Goal: Use online tool/utility: Utilize a website feature to perform a specific function

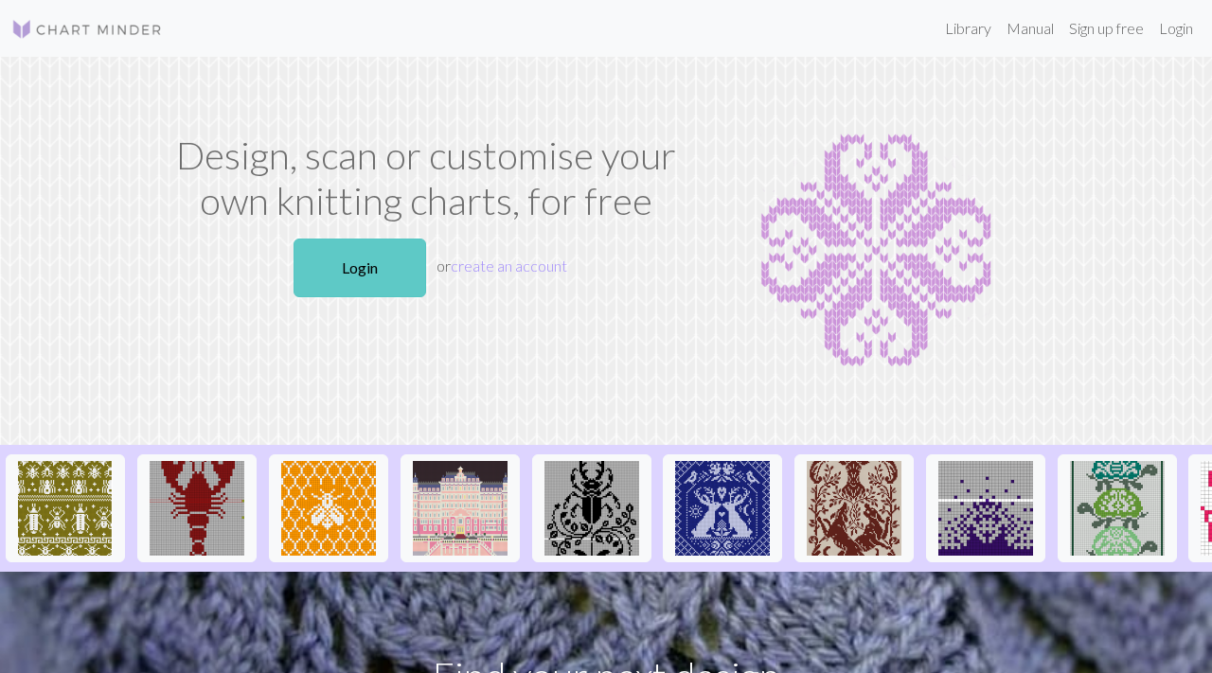
click at [352, 262] on link "Login" at bounding box center [359, 268] width 133 height 59
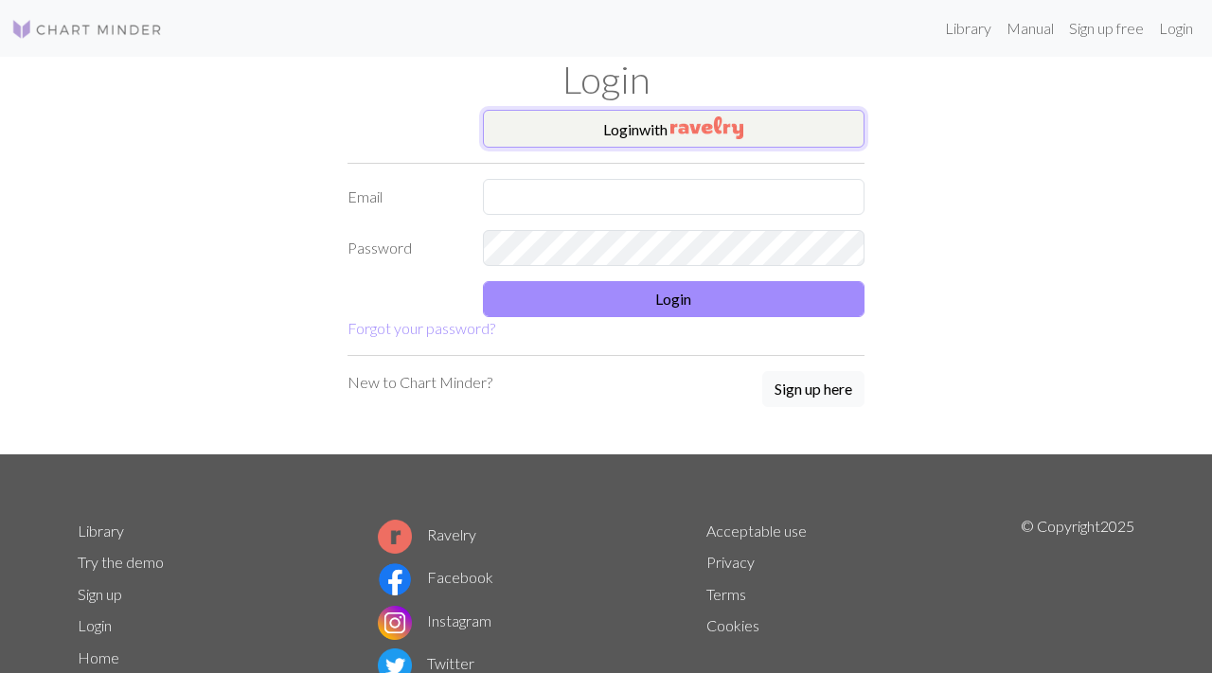
click at [612, 143] on button "Login with" at bounding box center [674, 129] width 382 height 38
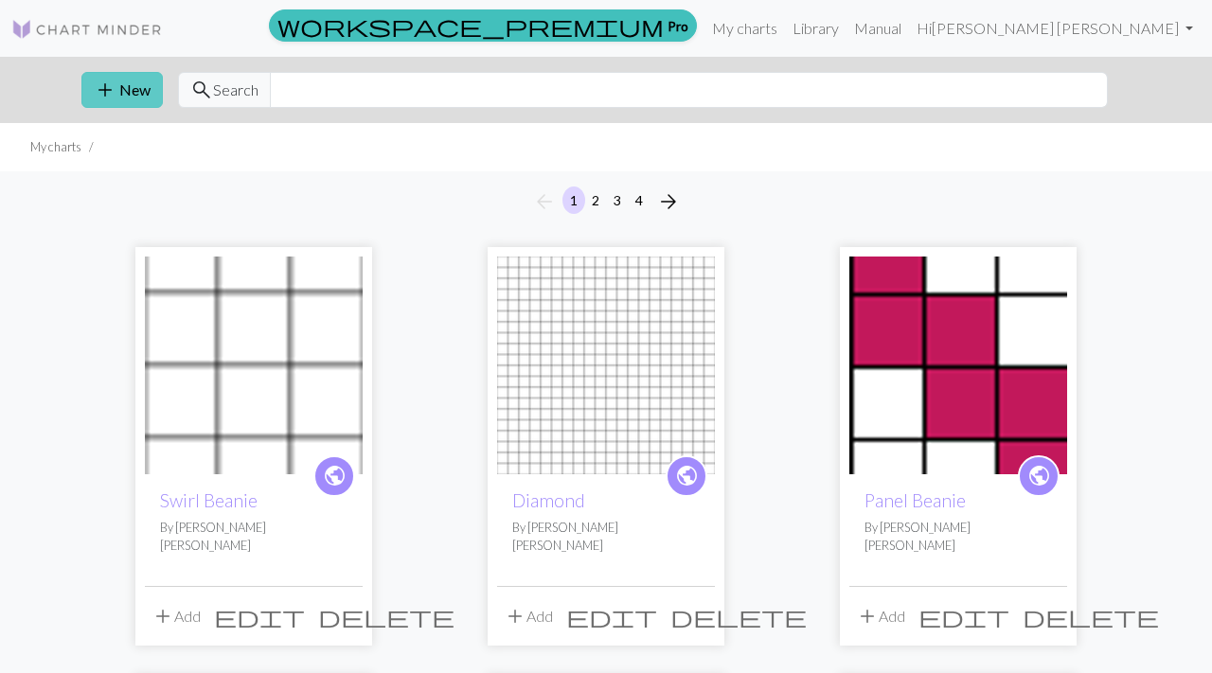
click at [127, 88] on button "add New" at bounding box center [121, 90] width 81 height 36
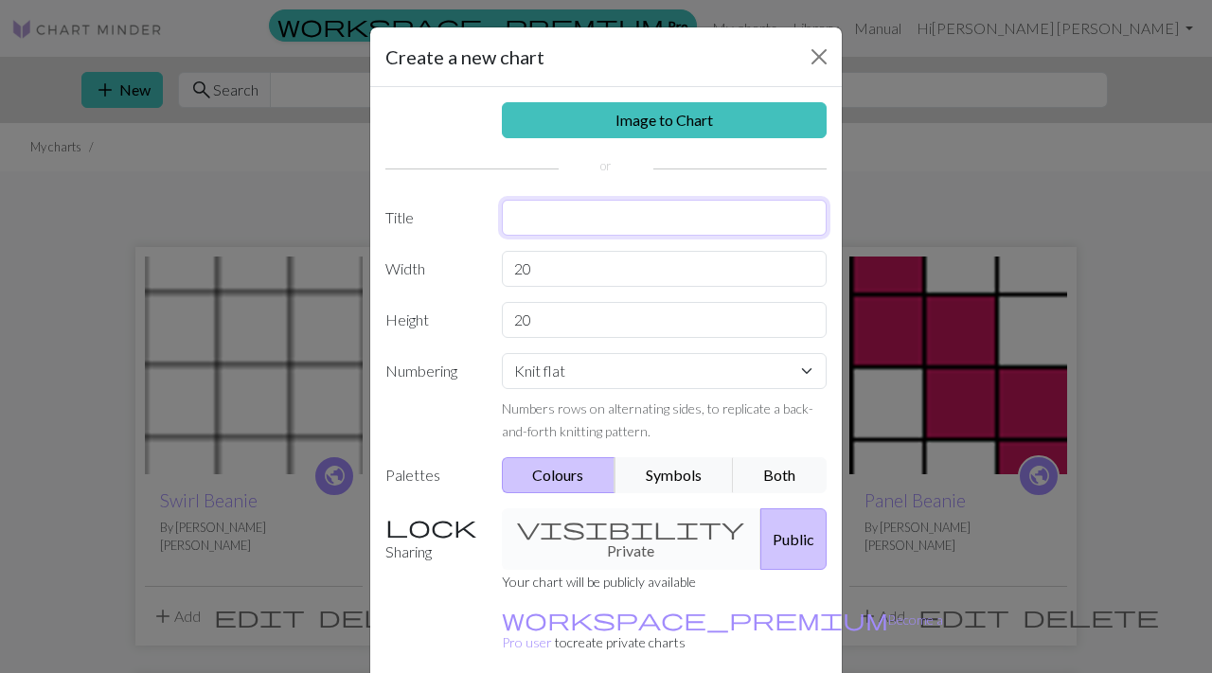
click at [553, 222] on input "text" at bounding box center [665, 218] width 326 height 36
click at [760, 536] on button "Public" at bounding box center [793, 539] width 66 height 62
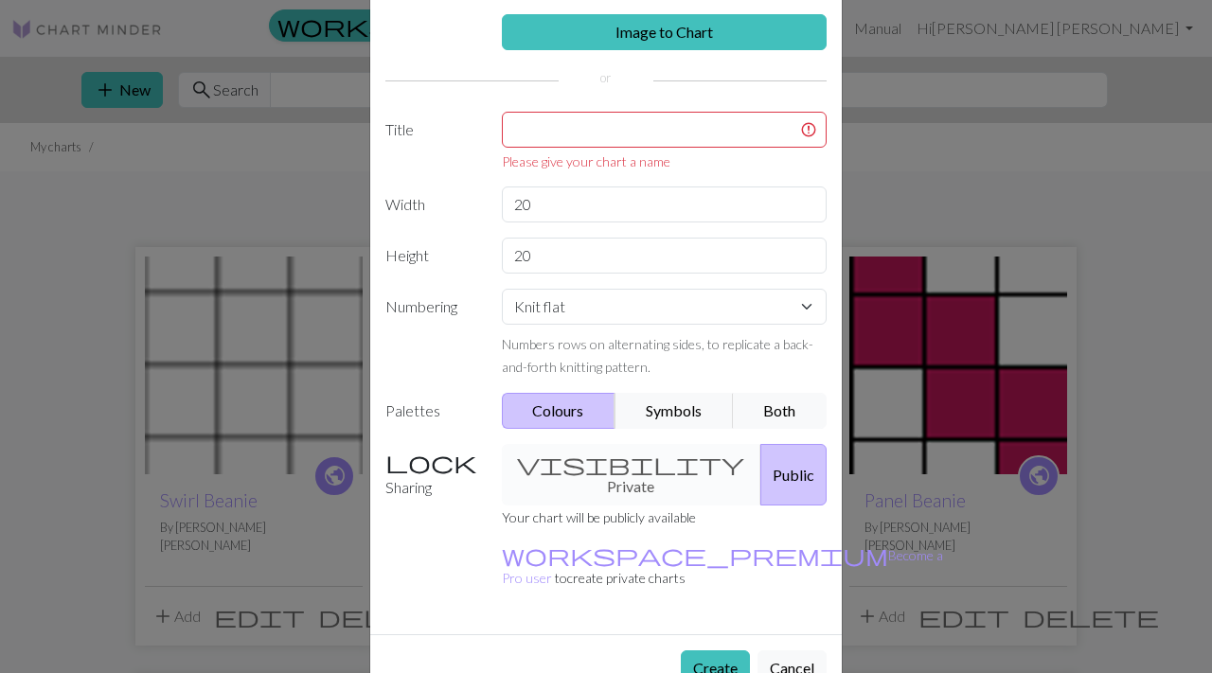
scroll to position [98, 0]
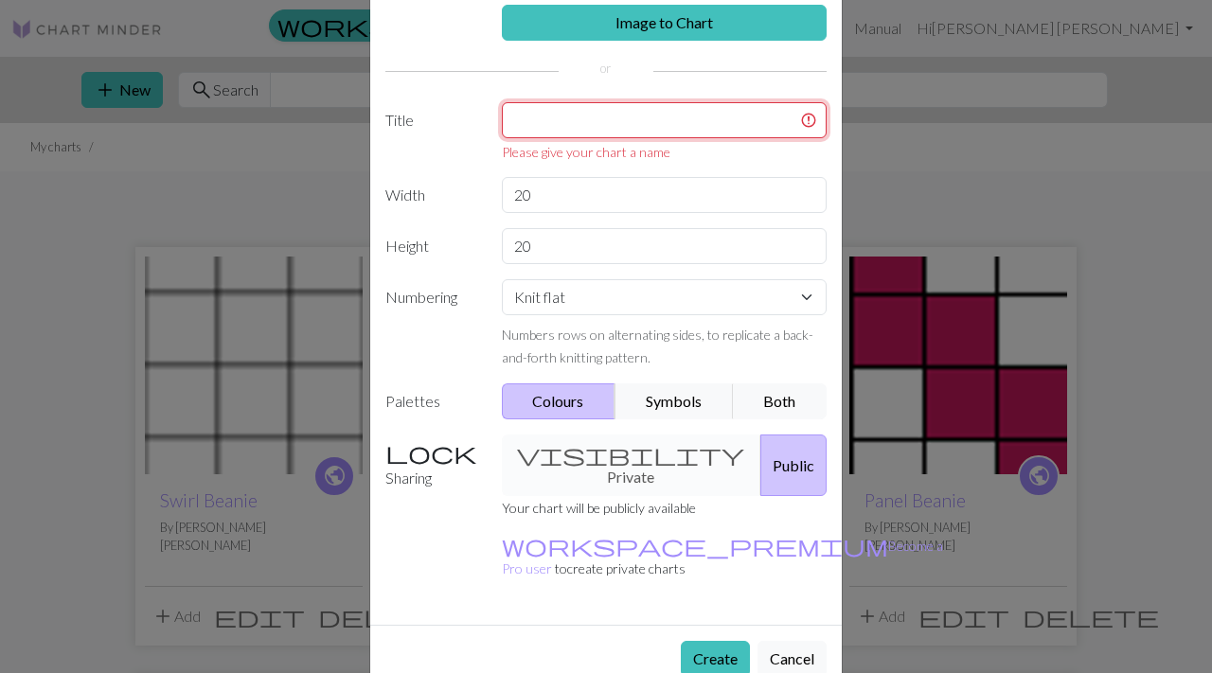
click at [641, 116] on input "text" at bounding box center [665, 120] width 326 height 36
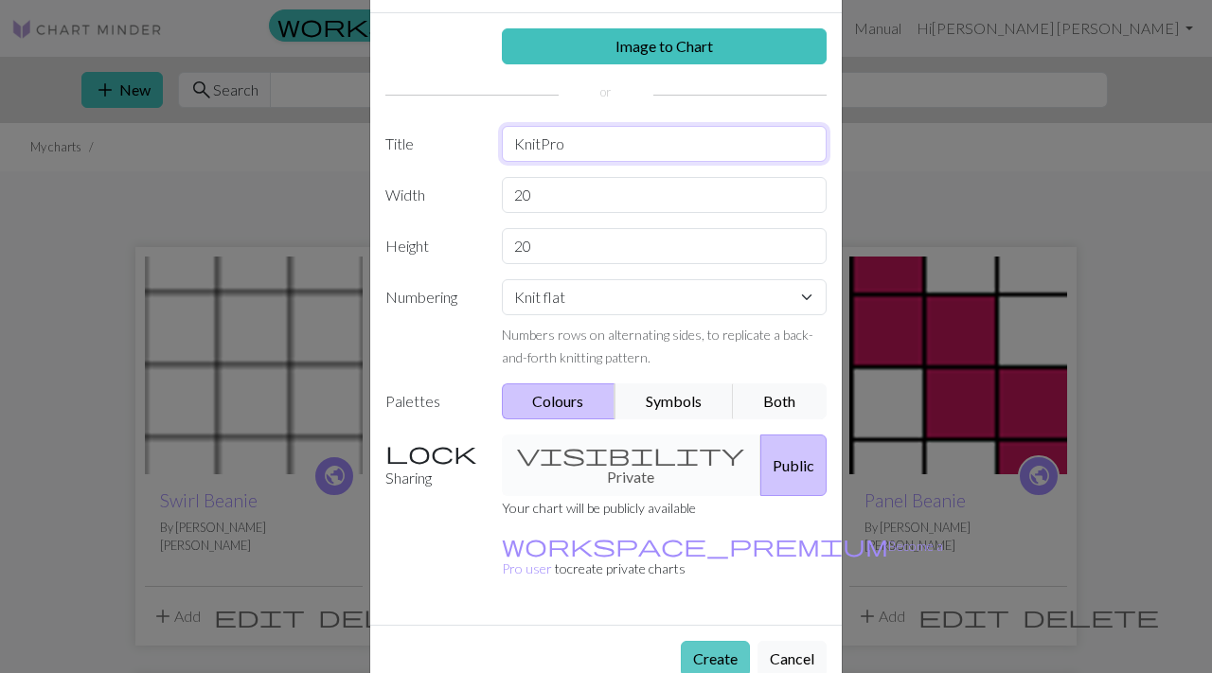
type input "KnitPro"
click at [709, 641] on button "Create" at bounding box center [715, 659] width 69 height 36
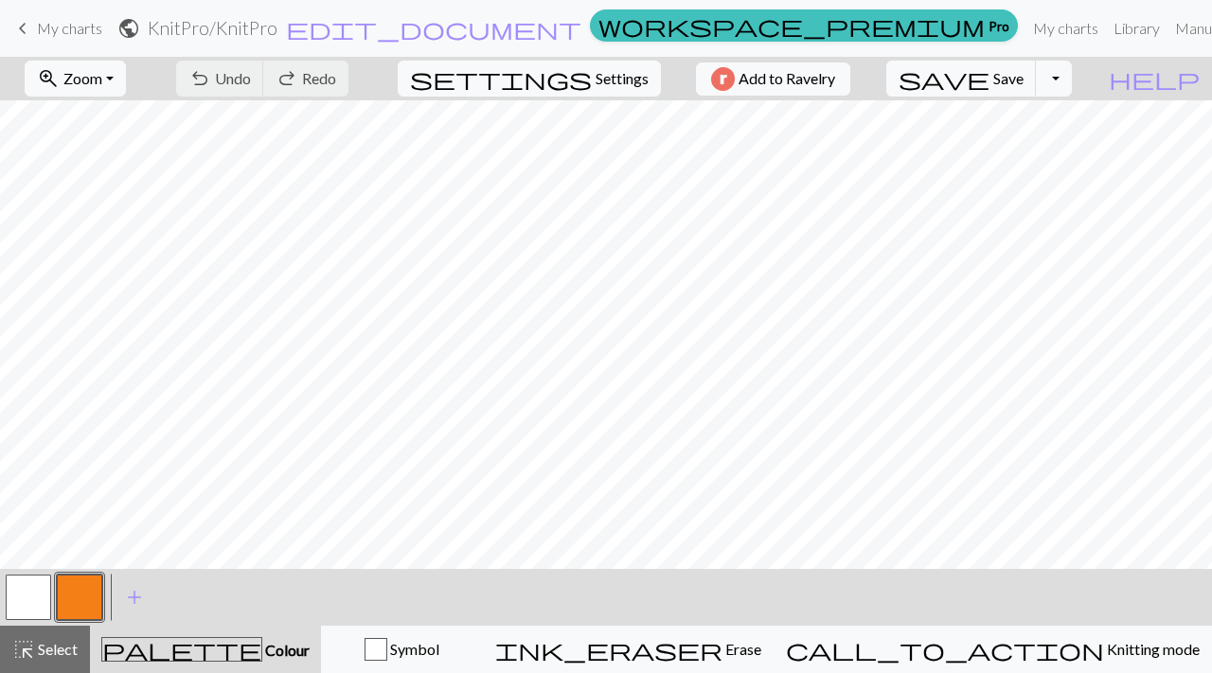
click at [36, 612] on button "button" at bounding box center [28, 597] width 45 height 45
click at [40, 579] on button "button" at bounding box center [28, 597] width 45 height 45
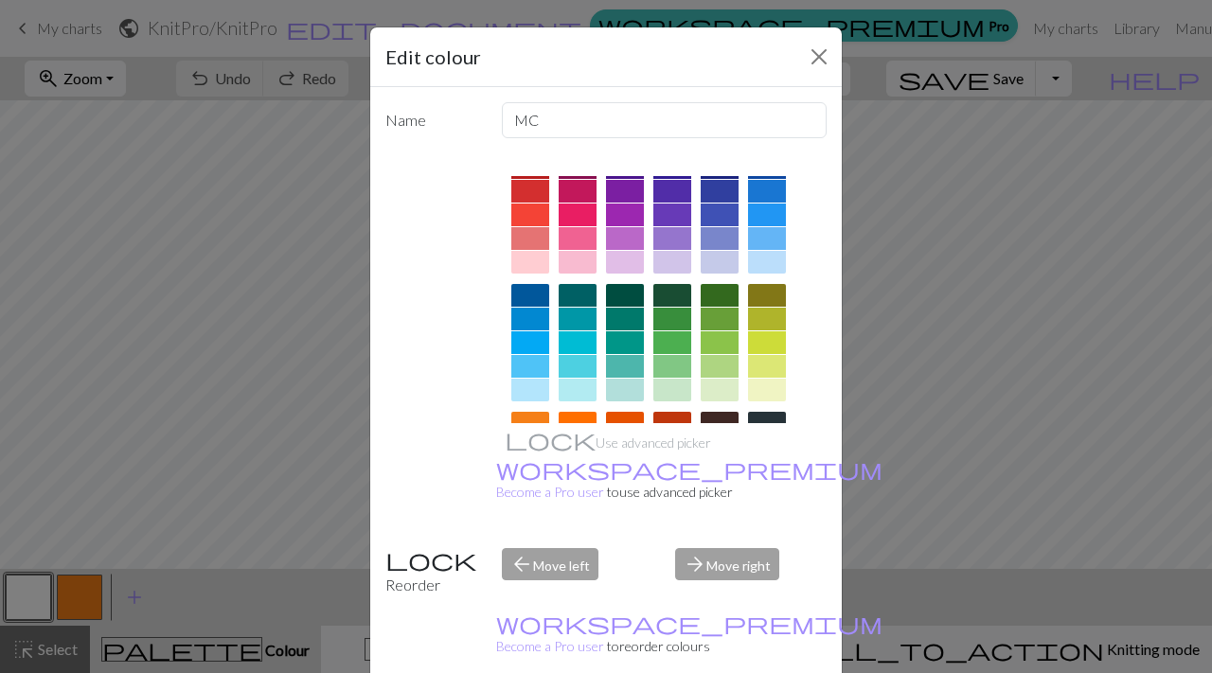
scroll to position [36, 0]
click at [577, 257] on div at bounding box center [578, 261] width 38 height 23
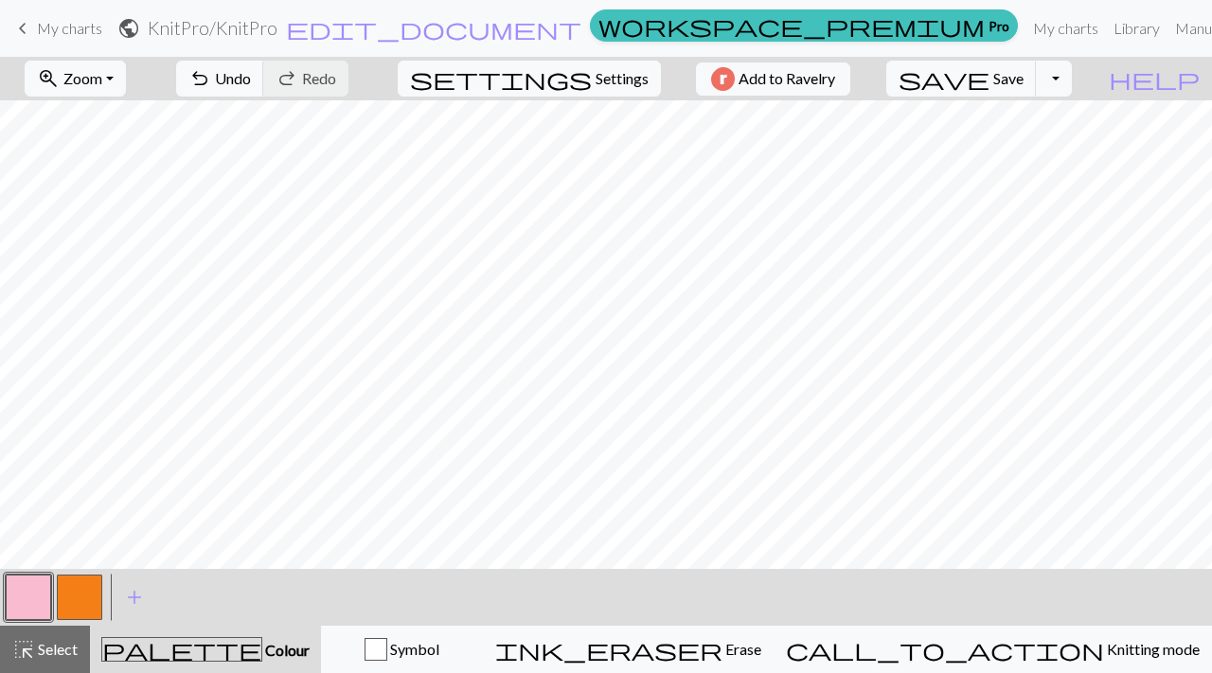
scroll to position [0, 0]
click at [69, 603] on button "button" at bounding box center [79, 597] width 45 height 45
click at [76, 584] on button "button" at bounding box center [79, 597] width 45 height 45
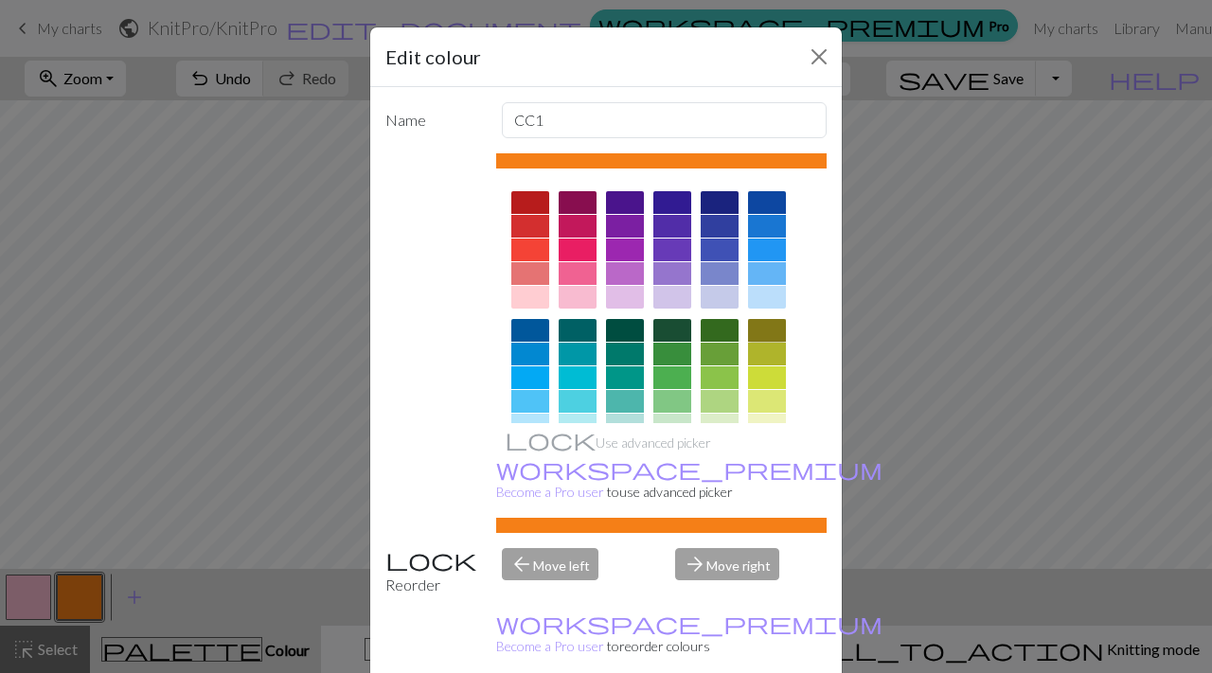
click at [772, 335] on div at bounding box center [767, 330] width 38 height 23
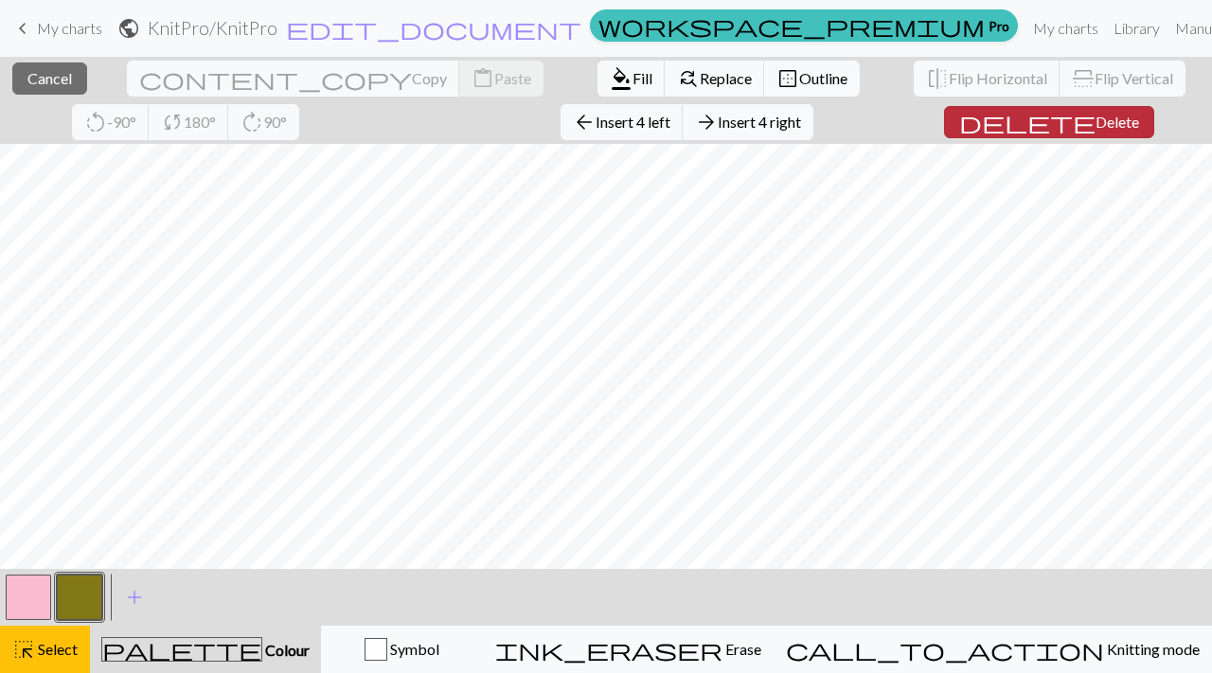
click at [965, 134] on button "delete Delete" at bounding box center [1049, 122] width 210 height 32
click at [959, 124] on span "delete" at bounding box center [1027, 122] width 136 height 27
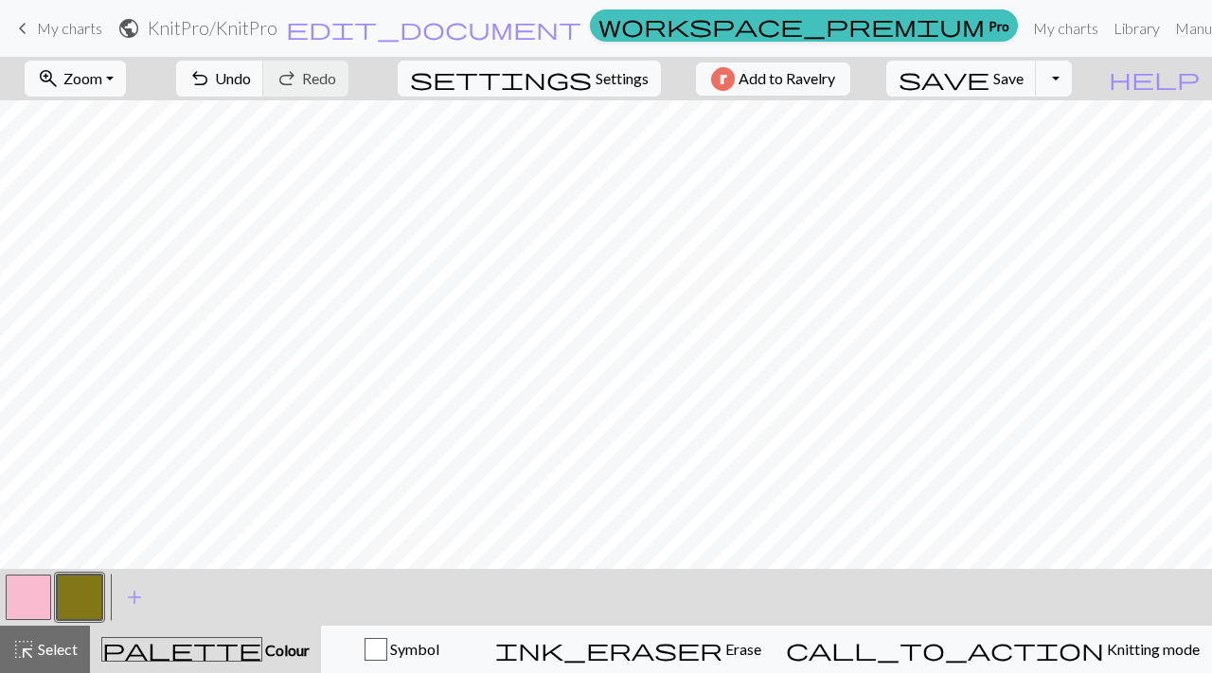
click at [45, 600] on button "button" at bounding box center [28, 597] width 45 height 45
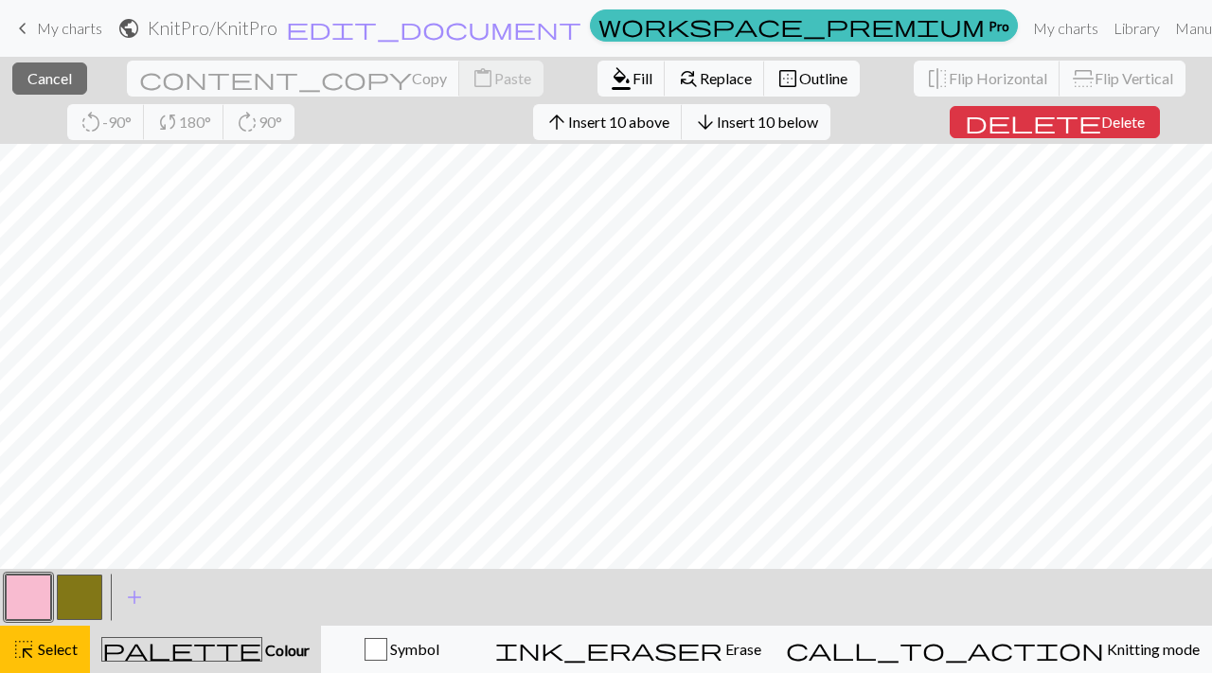
click at [936, 140] on div "close Cancel content_copy Copy content_paste Paste format_color_fill Fill find_…" at bounding box center [606, 100] width 1212 height 87
click at [965, 125] on span "delete" at bounding box center [1033, 122] width 136 height 27
click at [1098, 121] on span "Delete" at bounding box center [1120, 122] width 44 height 18
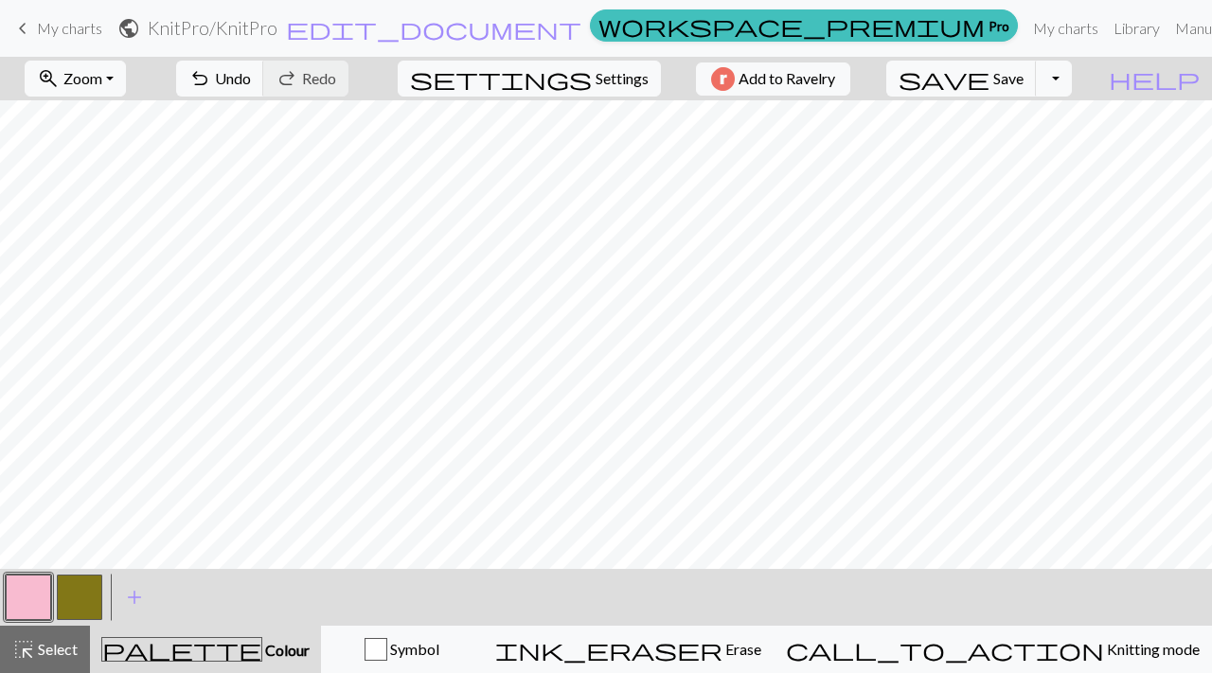
click at [81, 581] on button "button" at bounding box center [79, 597] width 45 height 45
click at [1085, 97] on div "save Save Save Toggle Dropdown file_copy Save a copy save_alt Download" at bounding box center [979, 79] width 214 height 44
click at [1072, 87] on button "Toggle Dropdown" at bounding box center [1054, 79] width 36 height 36
click at [595, 80] on span "Settings" at bounding box center [621, 78] width 53 height 23
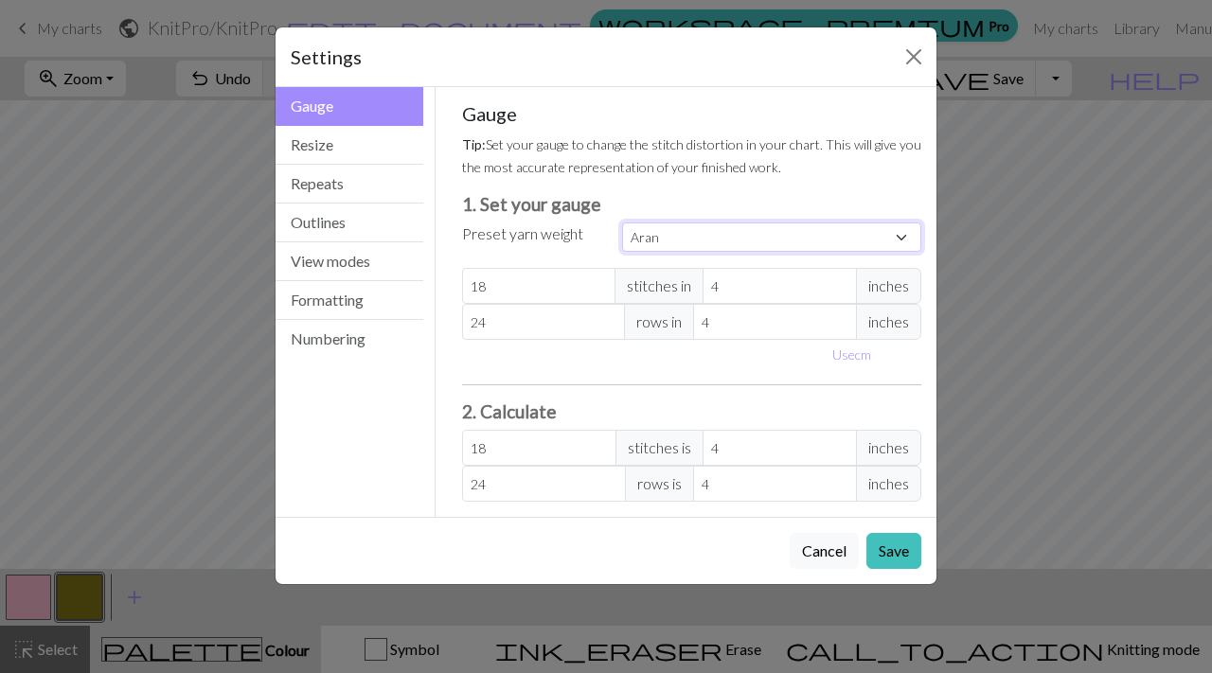
click at [679, 238] on select "Custom Square Lace Light Fingering Fingering Sport Double knit Worsted Aran Bul…" at bounding box center [771, 236] width 299 height 29
select select "dk"
click at [622, 222] on select "Custom Square Lace Light Fingering Fingering Sport Double knit Worsted Aran Bul…" at bounding box center [771, 236] width 299 height 29
type input "22"
type input "30"
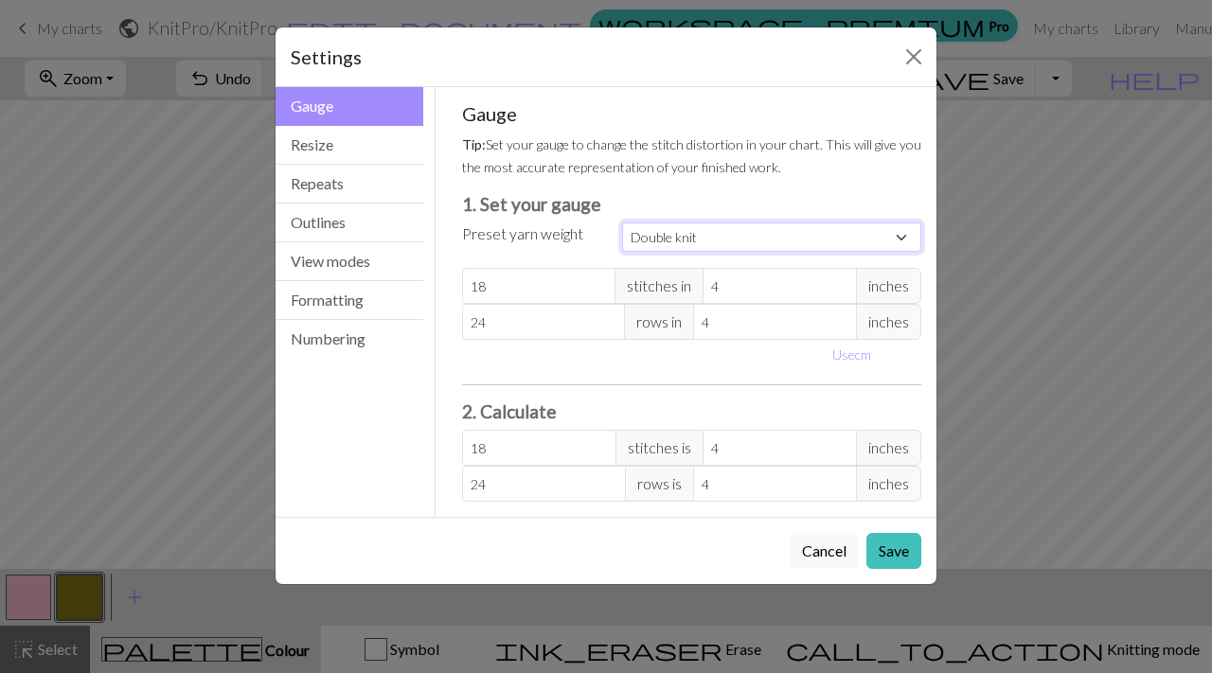
type input "22"
type input "30"
select select "custom"
type input "21"
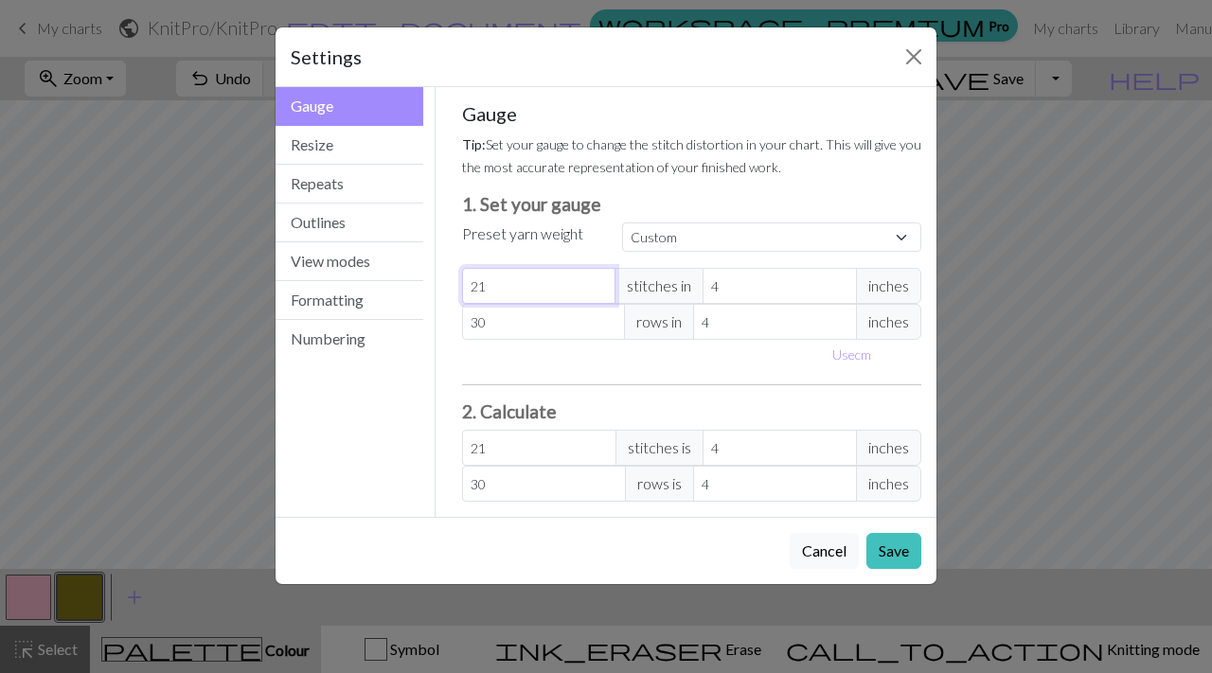
click at [595, 290] on input "21" at bounding box center [539, 286] width 154 height 36
type input "20"
click at [595, 290] on input "20" at bounding box center [539, 286] width 154 height 36
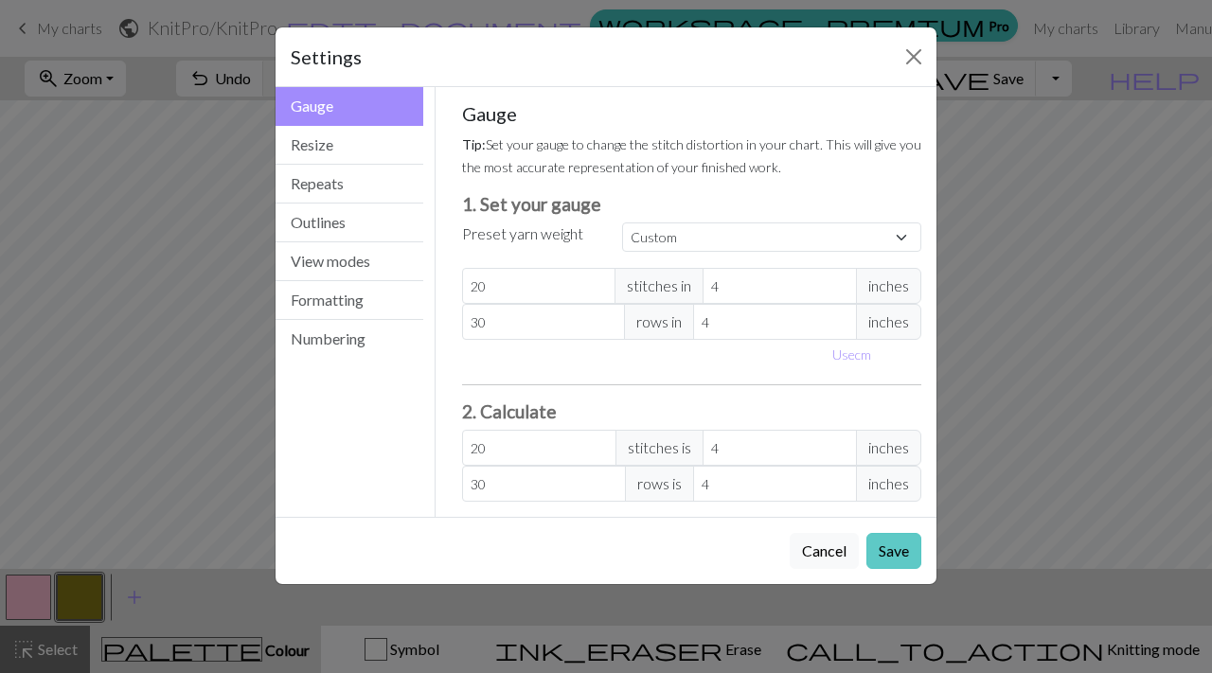
click at [889, 546] on button "Save" at bounding box center [893, 551] width 55 height 36
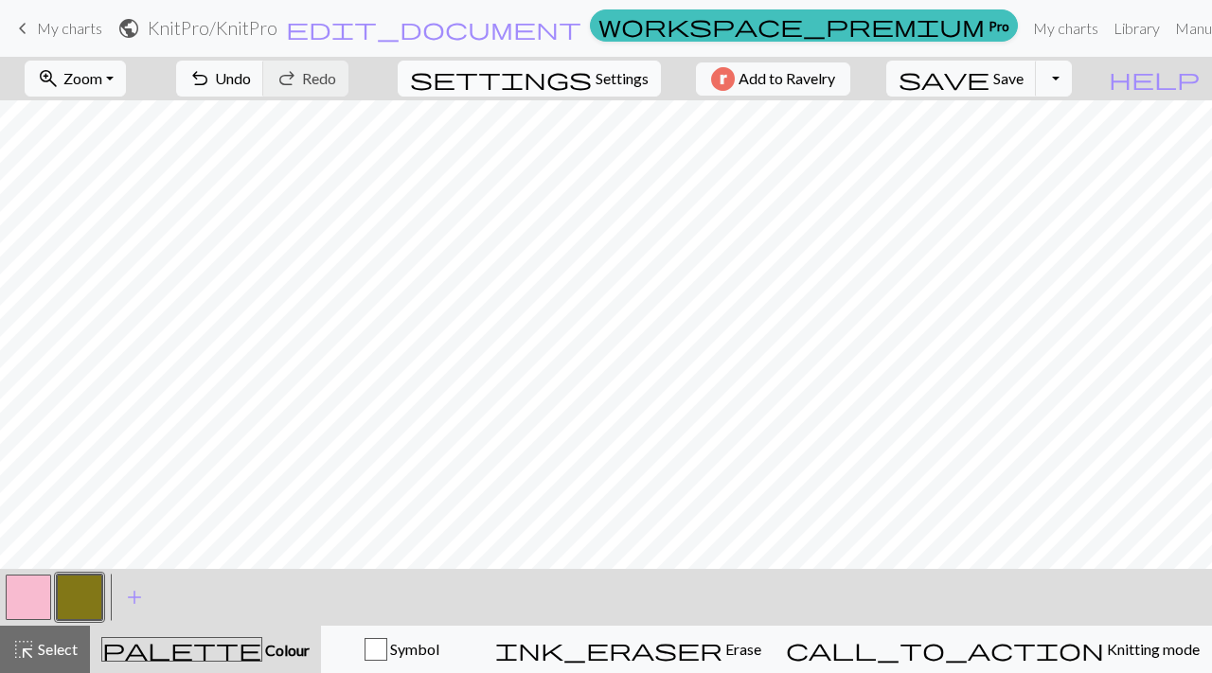
click at [630, 76] on span "Settings" at bounding box center [621, 78] width 53 height 23
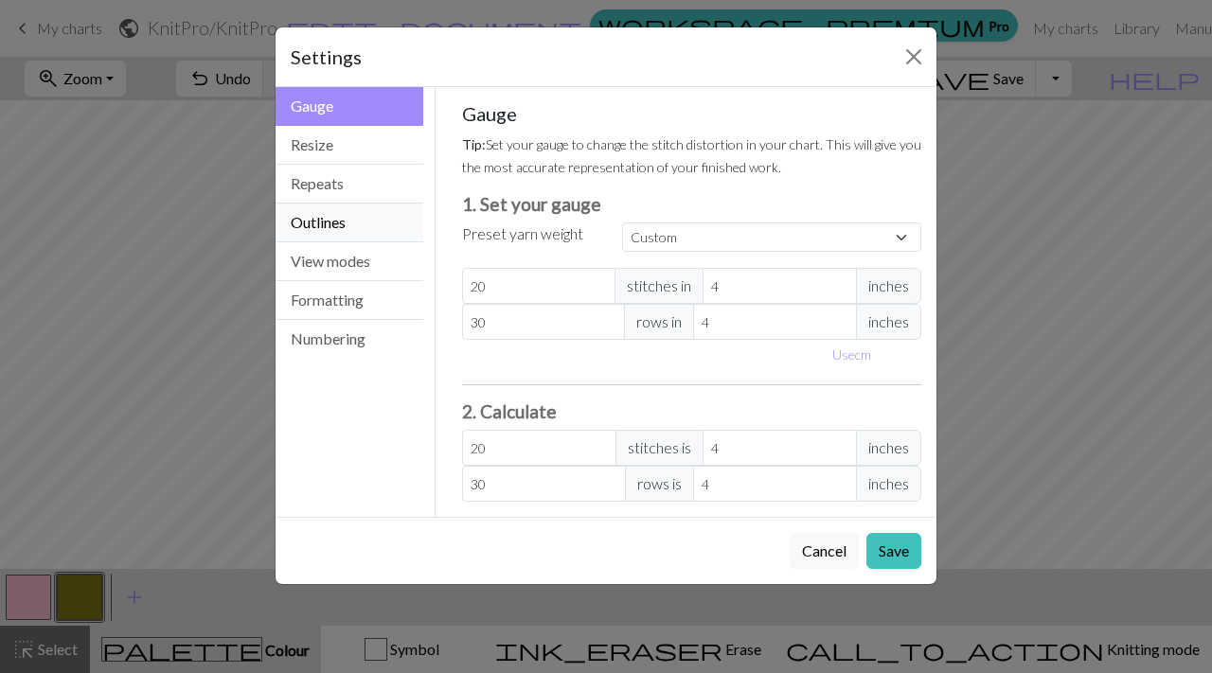
click at [335, 222] on button "Outlines" at bounding box center [349, 223] width 148 height 39
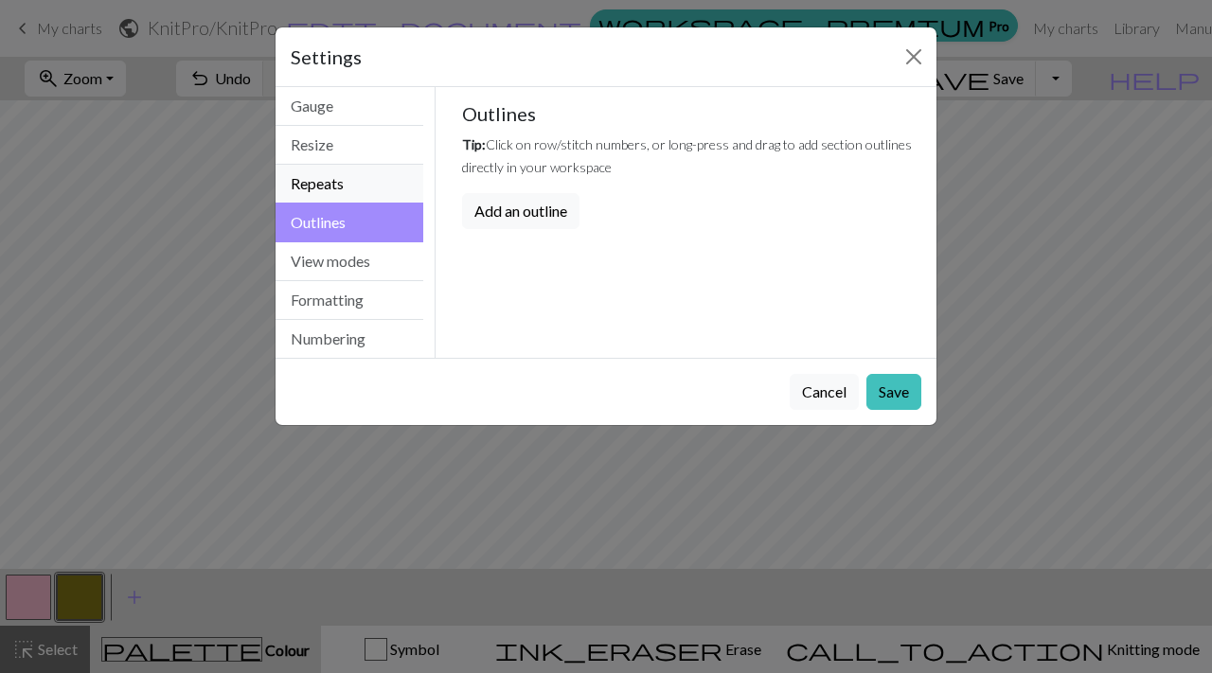
click at [337, 190] on button "Repeats" at bounding box center [349, 184] width 148 height 39
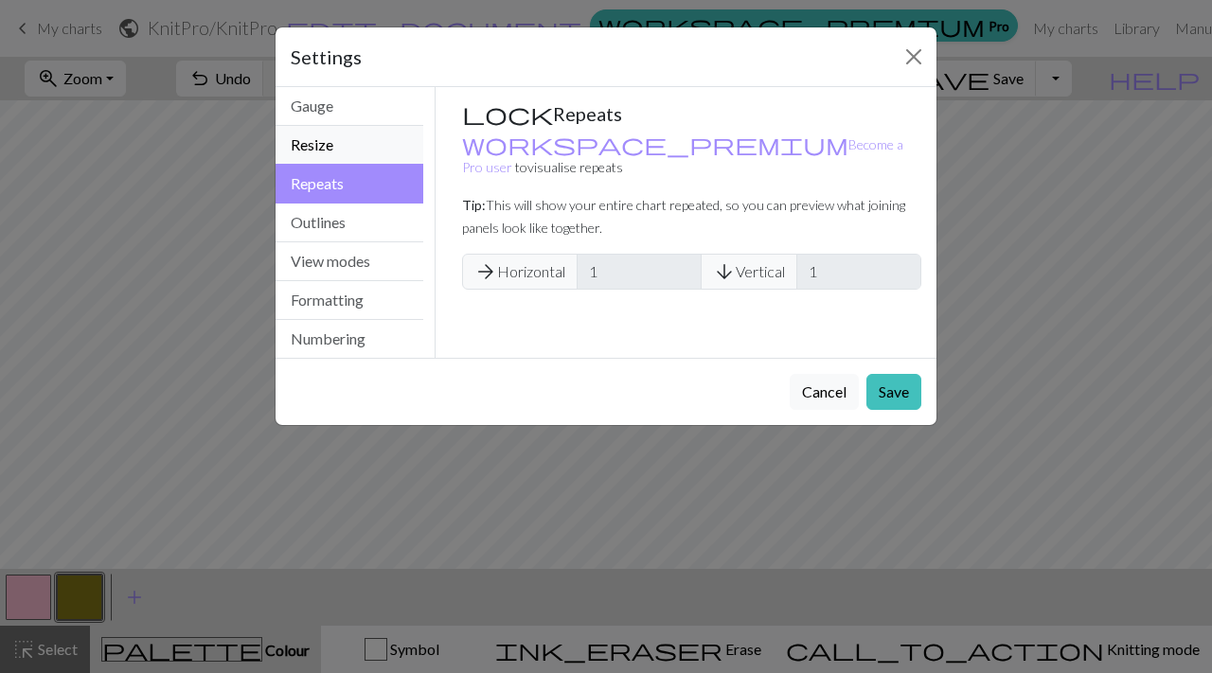
click at [337, 155] on button "Resize" at bounding box center [349, 145] width 148 height 39
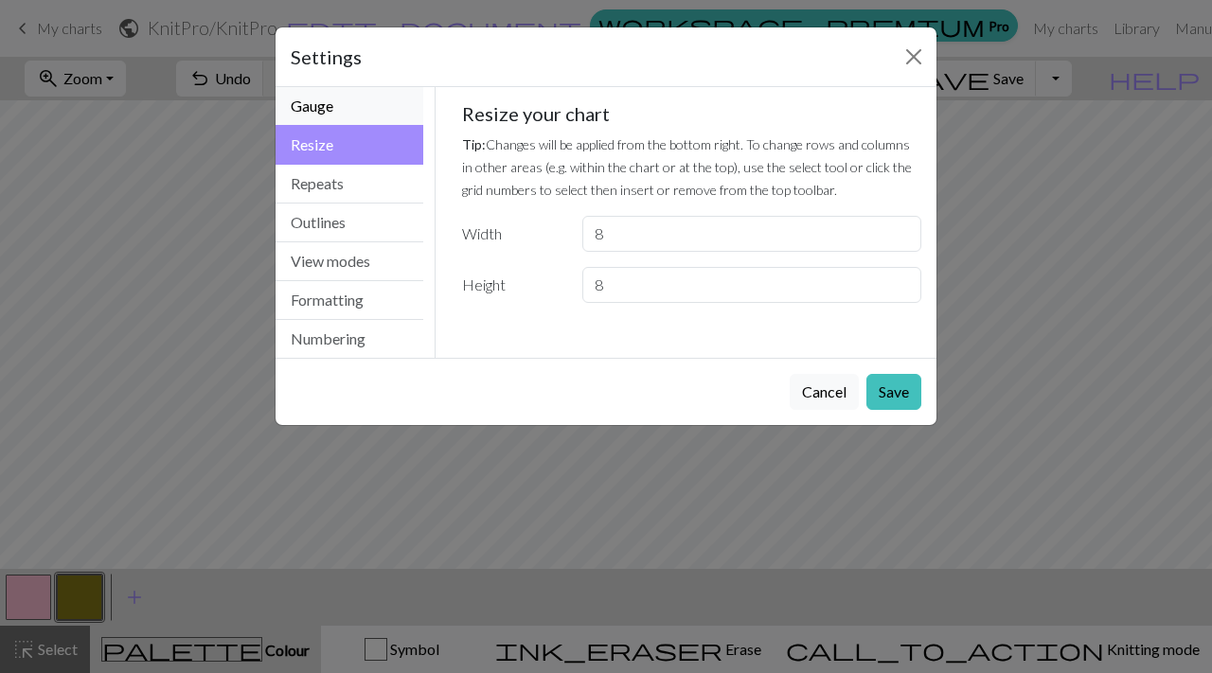
click at [333, 110] on button "Gauge" at bounding box center [349, 106] width 148 height 39
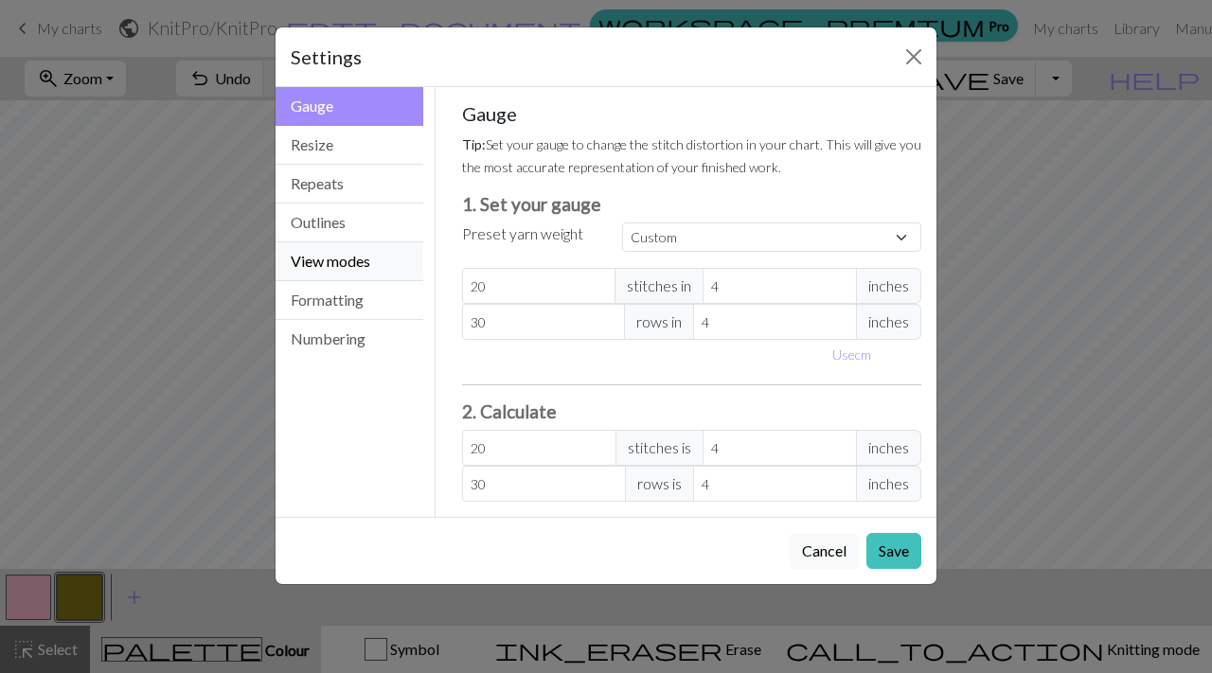
click at [342, 262] on button "View modes" at bounding box center [349, 261] width 148 height 39
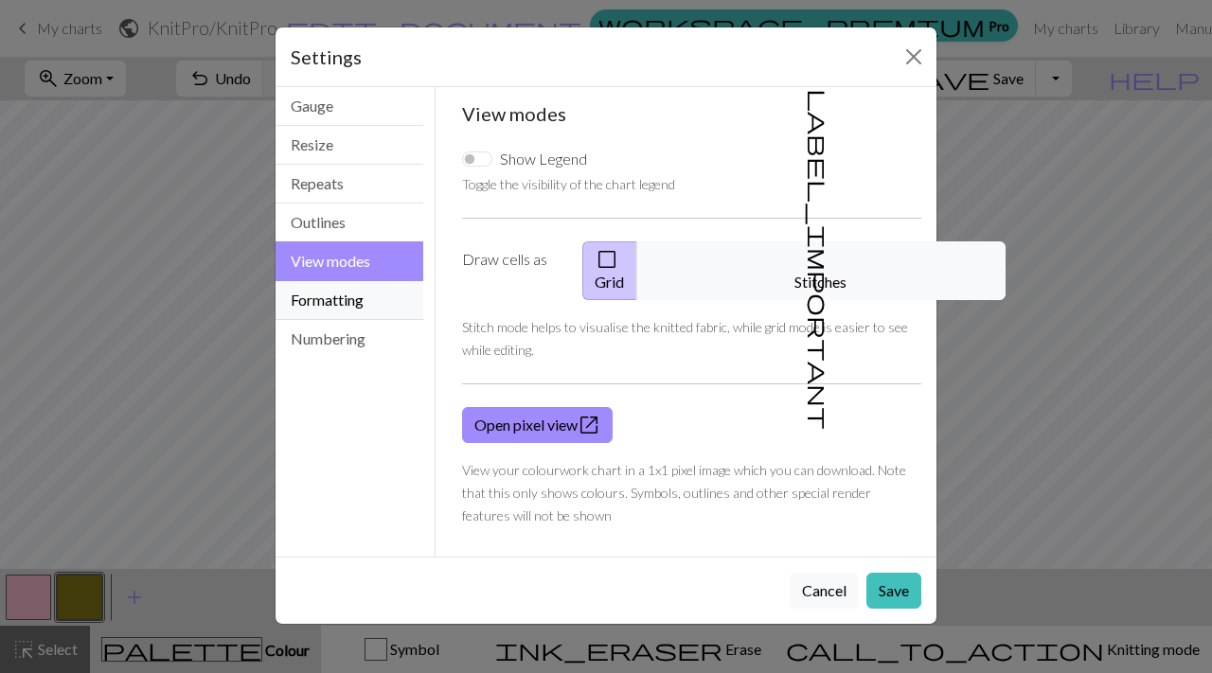
click at [340, 301] on button "Formatting" at bounding box center [349, 300] width 148 height 39
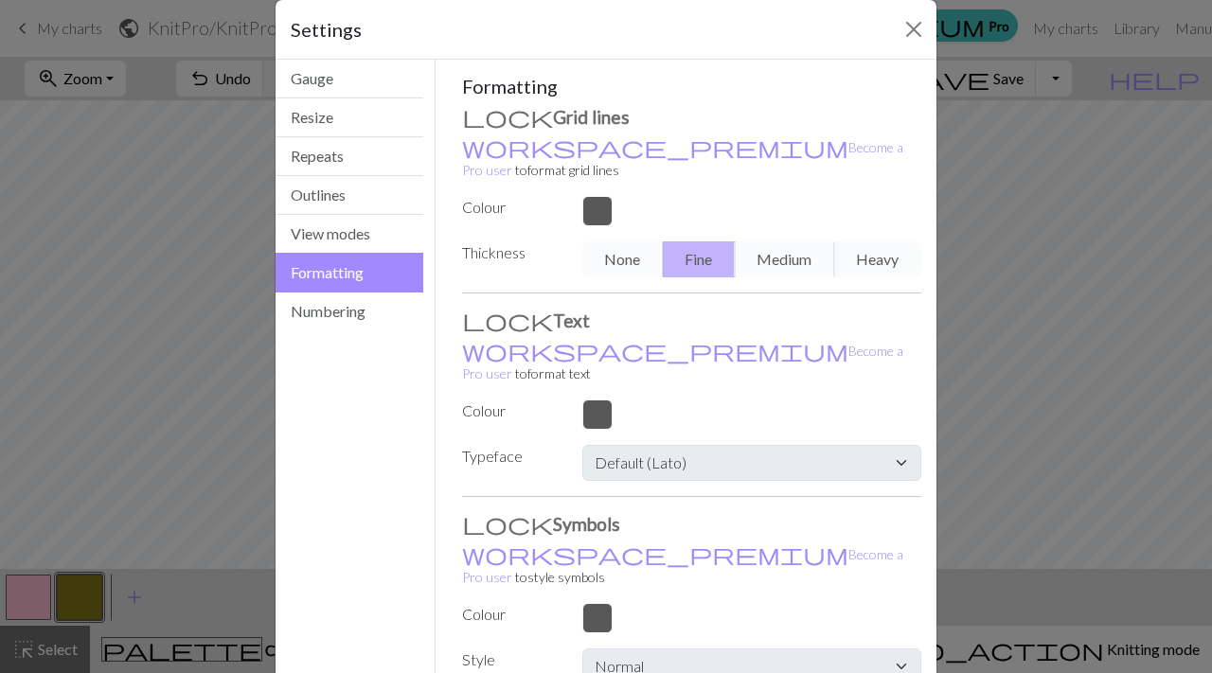
scroll to position [28, 0]
click at [625, 240] on div "None Fine Medium Heavy" at bounding box center [752, 258] width 362 height 36
click at [348, 316] on button "Numbering" at bounding box center [349, 311] width 148 height 38
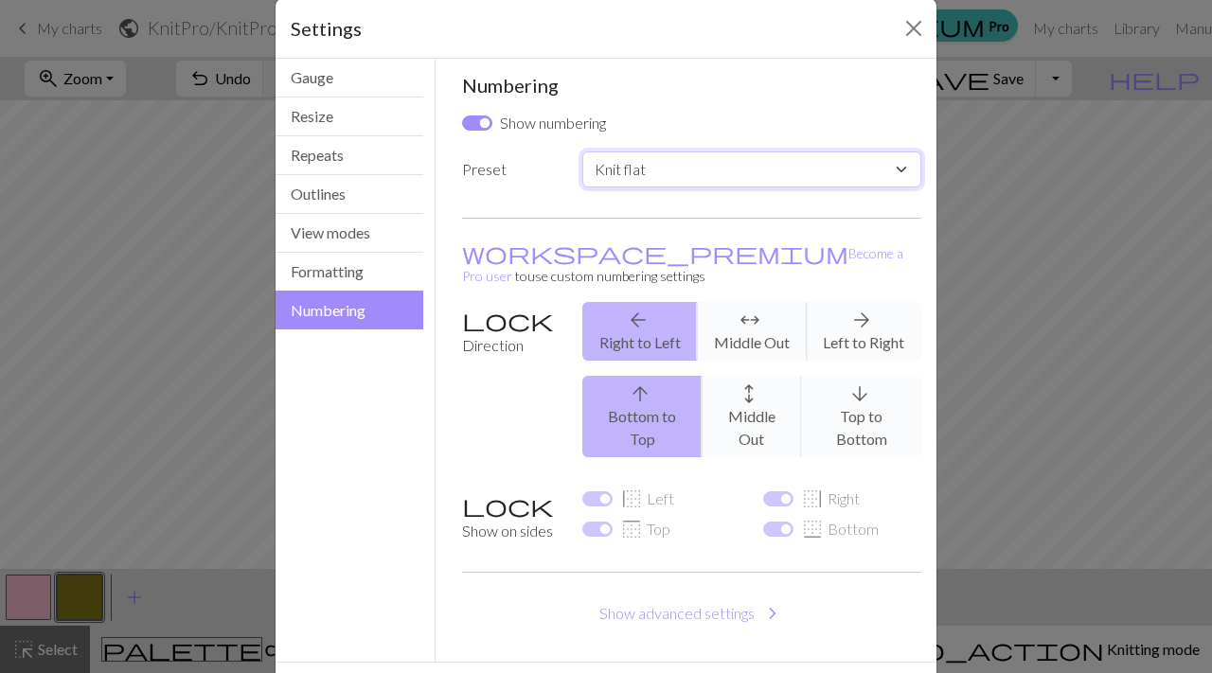
click at [660, 167] on select "Custom Knit flat Knit in the round Lace knitting Cross stitch" at bounding box center [751, 169] width 339 height 36
select select "round"
click at [582, 151] on select "Custom Knit flat Knit in the round Lace knitting Cross stitch" at bounding box center [751, 169] width 339 height 36
checkbox input "false"
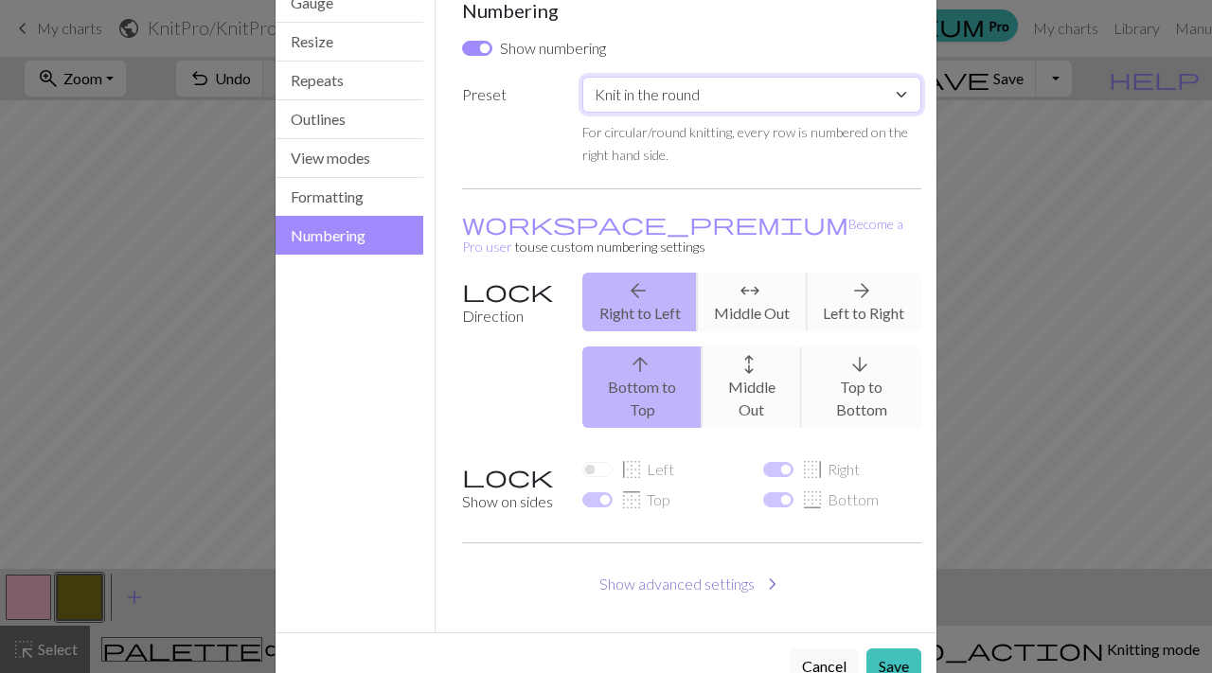
scroll to position [104, 0]
click at [892, 648] on button "Save" at bounding box center [893, 666] width 55 height 36
